Goal: Ask a question

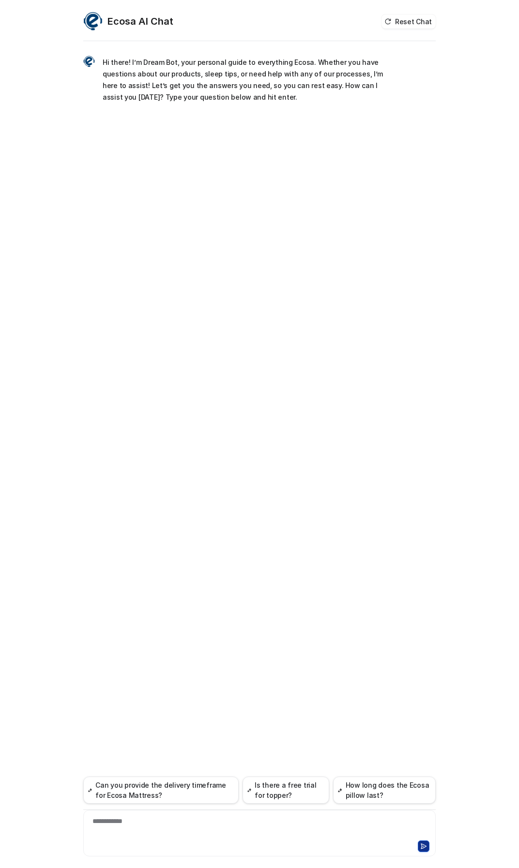
click at [131, 821] on div "**********" at bounding box center [259, 827] width 347 height 22
